Goal: Information Seeking & Learning: Find specific fact

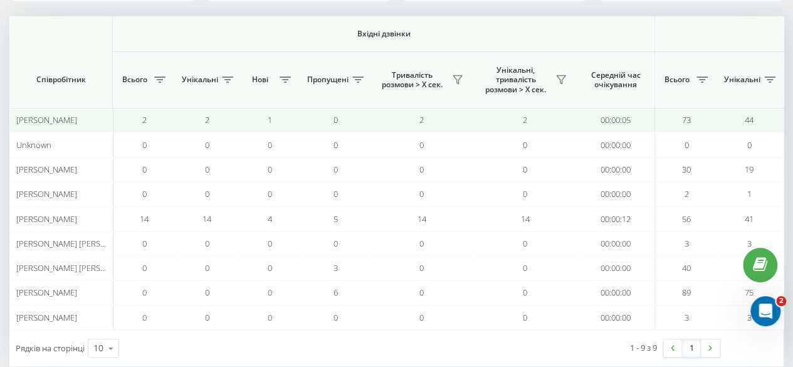
scroll to position [0, 975]
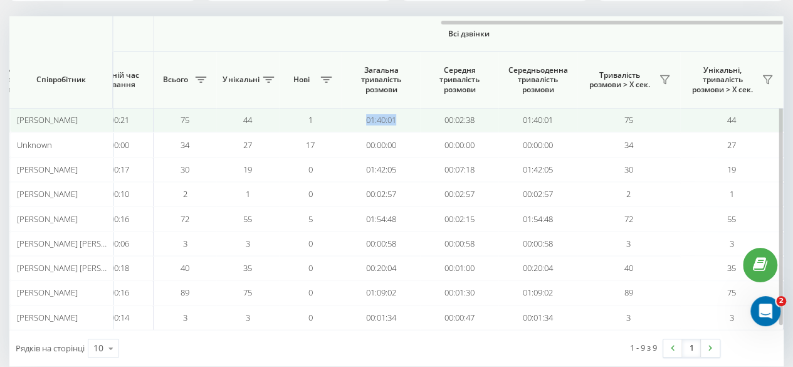
drag, startPoint x: 406, startPoint y: 122, endPoint x: 341, endPoint y: 127, distance: 66.1
copy tr "01:40:01"
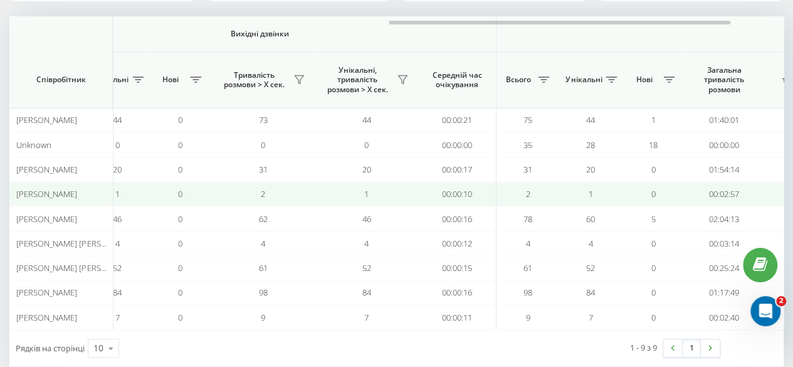
scroll to position [0, 975]
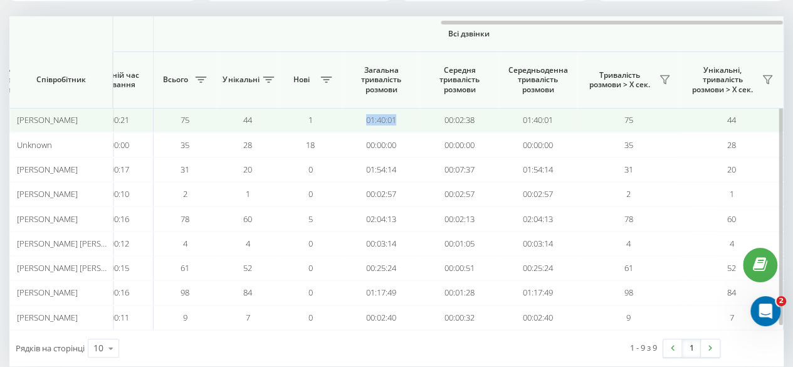
drag, startPoint x: 416, startPoint y: 118, endPoint x: 347, endPoint y: 120, distance: 69.0
click at [347, 120] on td "01:40:01" at bounding box center [381, 120] width 78 height 24
copy td "01:40:01"
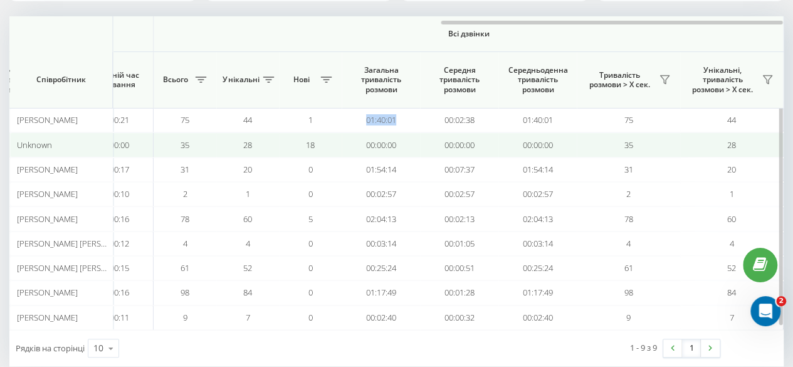
scroll to position [0, 0]
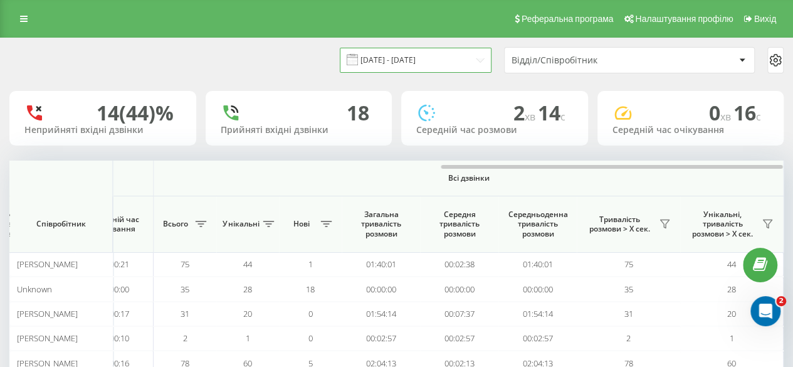
click at [386, 62] on input "[DATE] - [DATE]" at bounding box center [416, 60] width 152 height 24
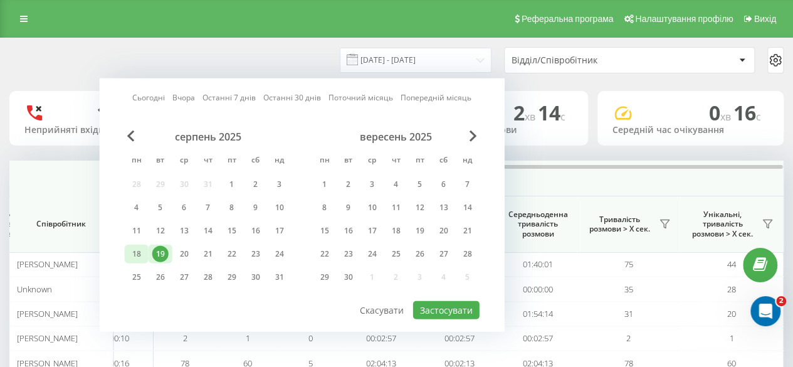
click at [135, 255] on div "18" at bounding box center [137, 254] width 16 height 16
click at [438, 315] on button "Застосувати" at bounding box center [446, 310] width 66 height 18
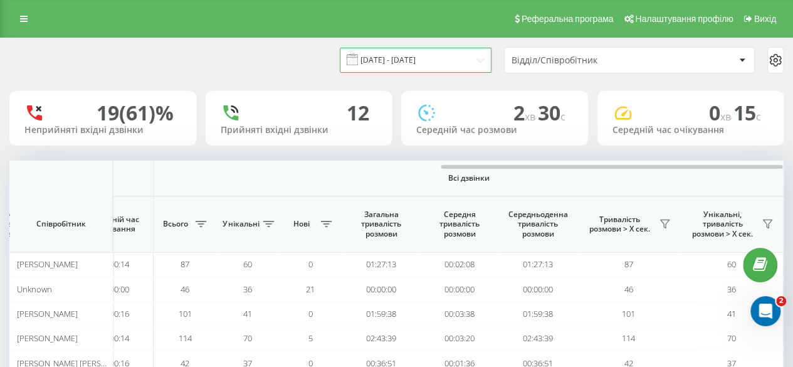
click at [410, 56] on input "[DATE] - [DATE]" at bounding box center [416, 60] width 152 height 24
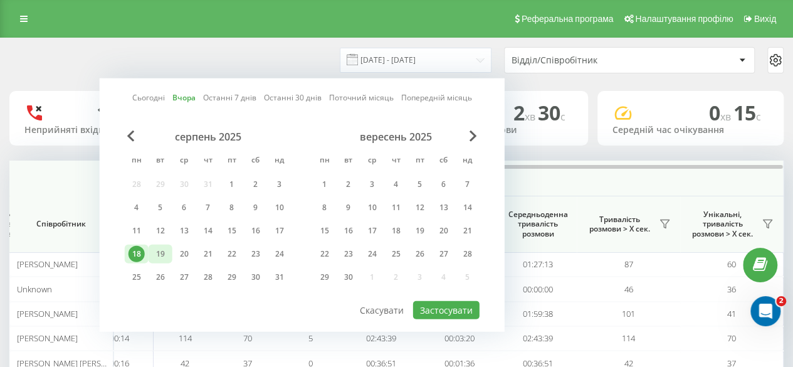
click at [157, 256] on div "19" at bounding box center [160, 254] width 16 height 16
click at [443, 305] on button "Застосувати" at bounding box center [446, 310] width 66 height 18
type input "[DATE] - [DATE]"
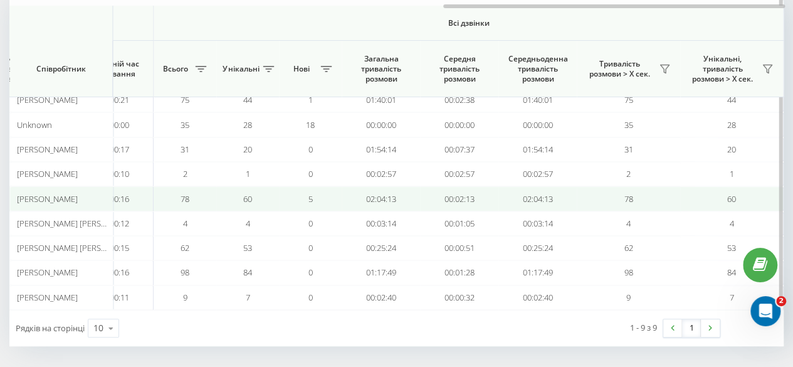
scroll to position [137, 0]
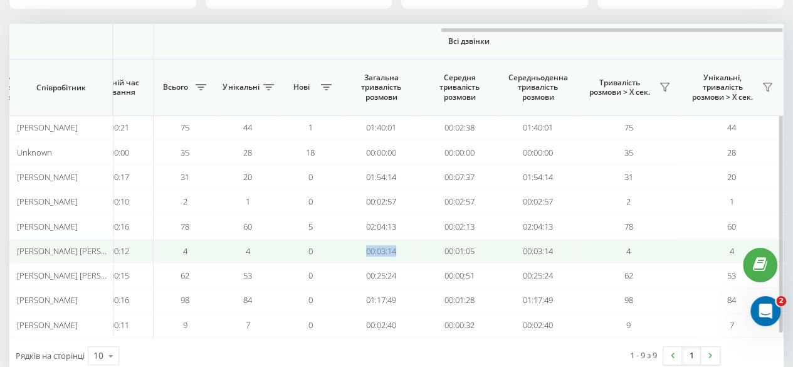
drag, startPoint x: 418, startPoint y: 253, endPoint x: 337, endPoint y: 246, distance: 81.2
copy tr "00:03:14"
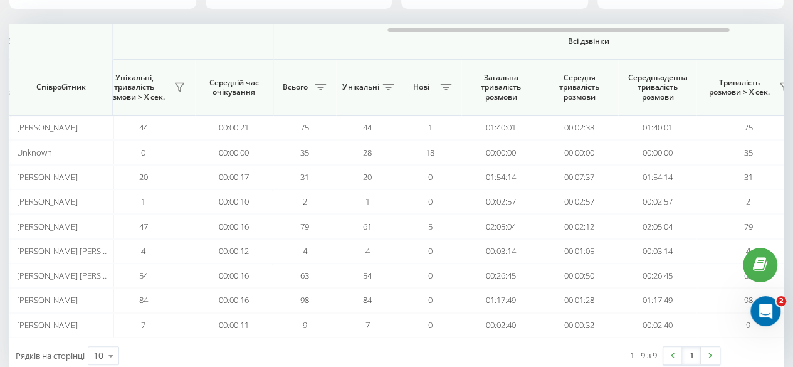
scroll to position [0, 975]
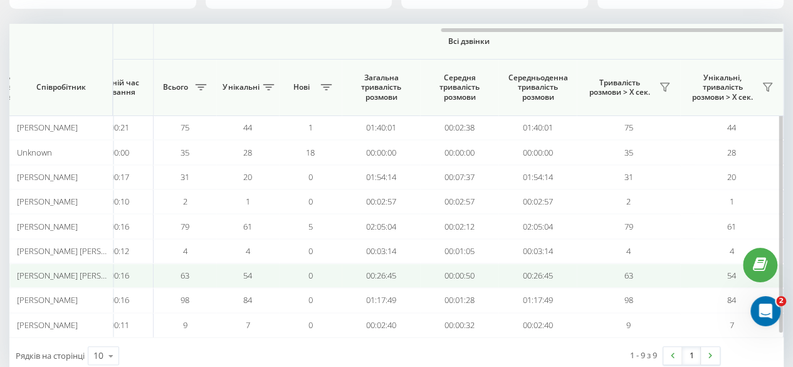
click at [144, 266] on td "00:00:16" at bounding box center [114, 275] width 78 height 24
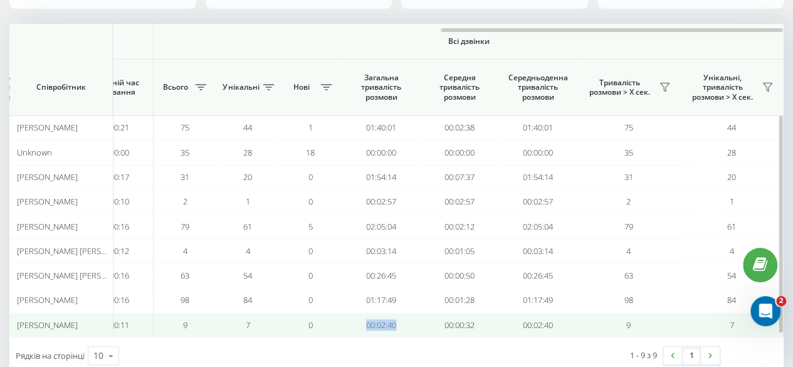
drag, startPoint x: 410, startPoint y: 323, endPoint x: 351, endPoint y: 324, distance: 58.3
click at [351, 324] on td "00:02:40" at bounding box center [381, 325] width 78 height 24
copy td "00:02:40"
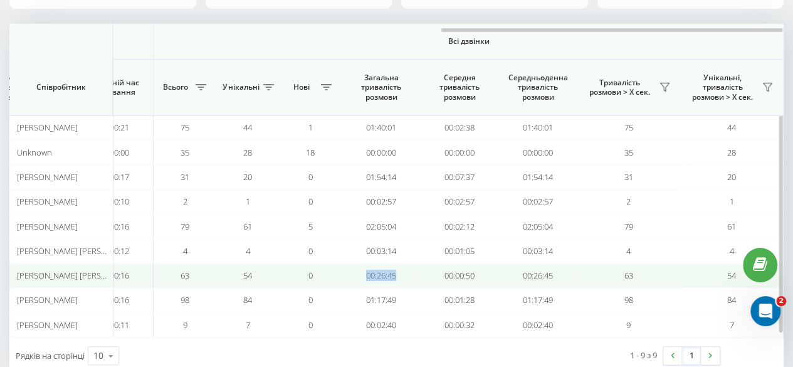
drag, startPoint x: 411, startPoint y: 275, endPoint x: 339, endPoint y: 270, distance: 71.6
copy tr "00:26:45"
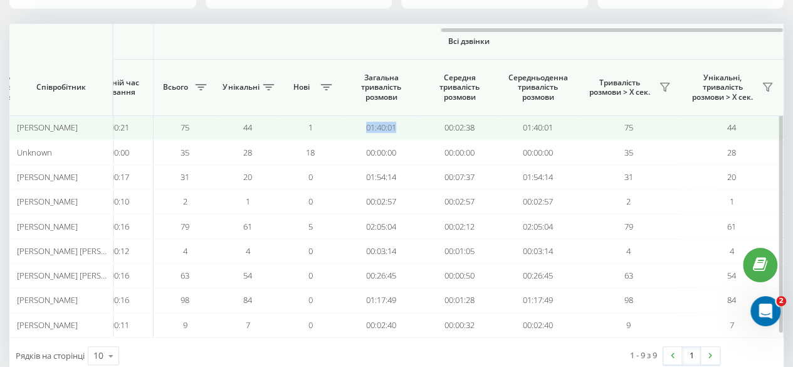
drag, startPoint x: 401, startPoint y: 126, endPoint x: 332, endPoint y: 129, distance: 68.4
copy tr "01:40:01"
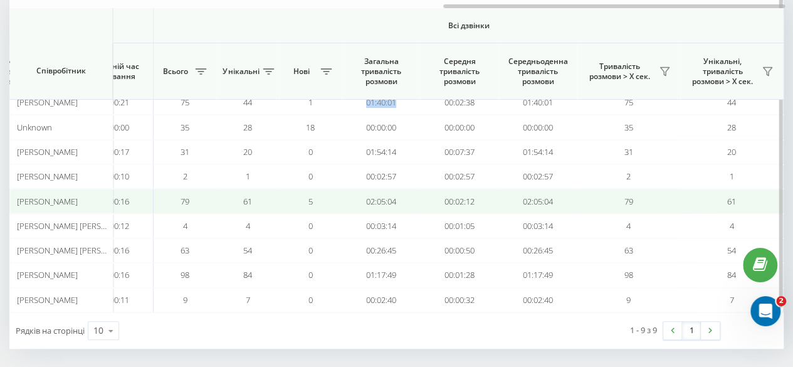
scroll to position [164, 0]
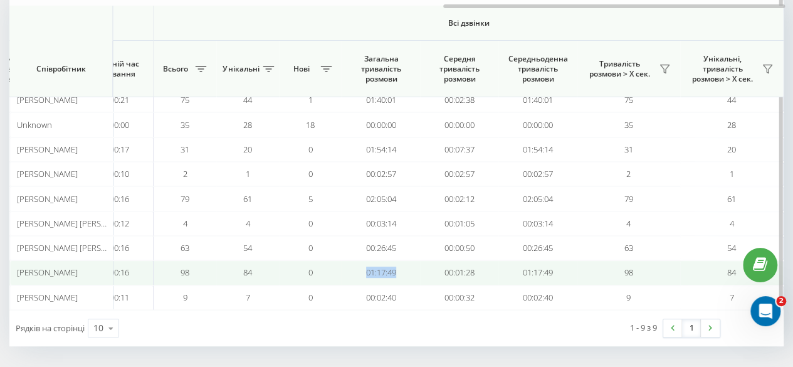
drag, startPoint x: 416, startPoint y: 273, endPoint x: 341, endPoint y: 269, distance: 76.0
copy tr "01:17:49"
